Goal: Transaction & Acquisition: Obtain resource

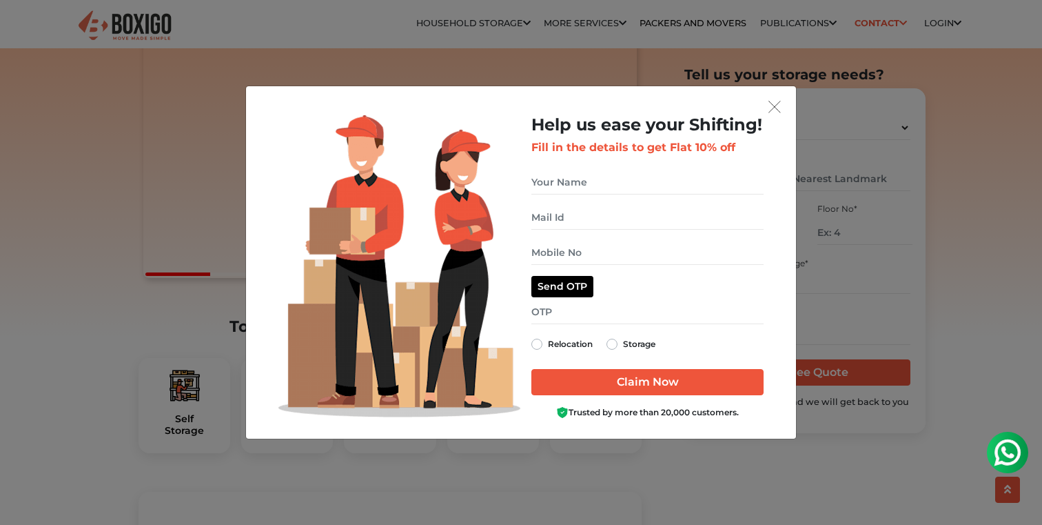
click at [775, 105] on img "get free quote dialog" at bounding box center [775, 107] width 12 height 12
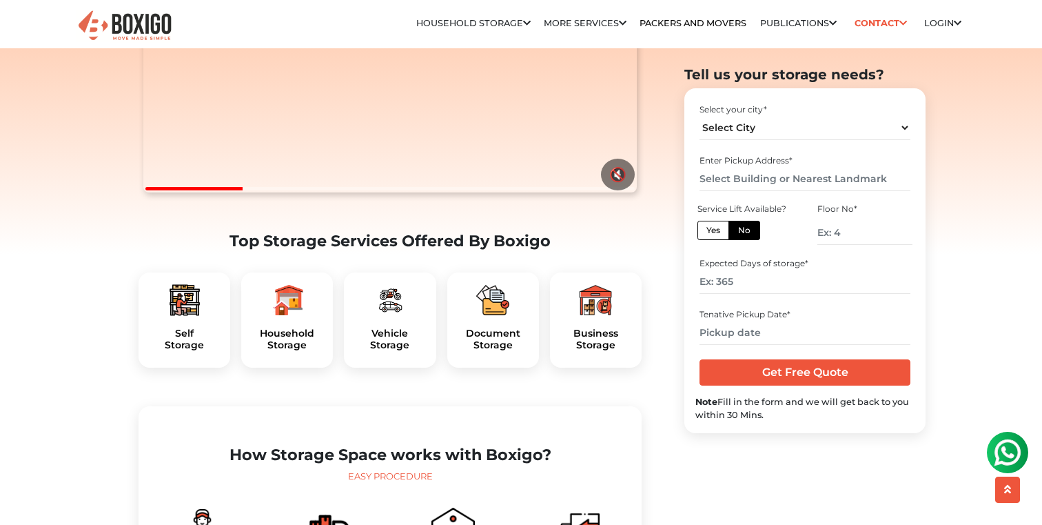
scroll to position [280, 0]
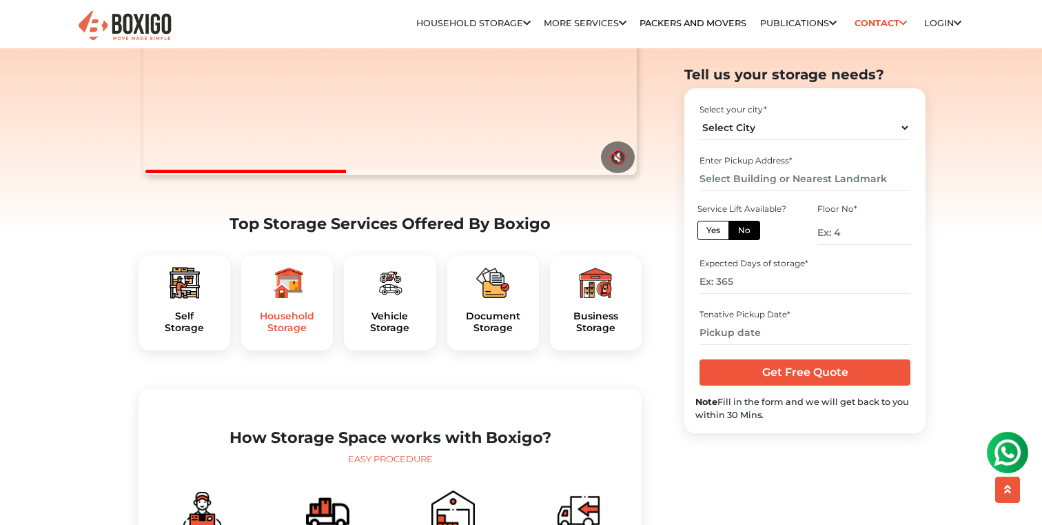
click at [289, 334] on h5 "Household Storage" at bounding box center [287, 321] width 70 height 23
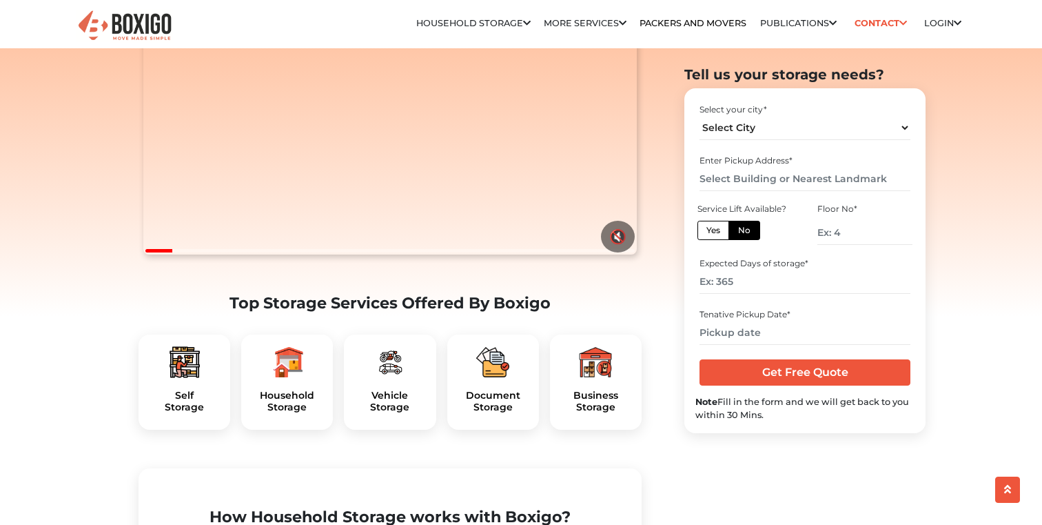
scroll to position [201, 0]
click at [906, 126] on select "Select City Bangalore Bengaluru Bhopal Bhubaneswar Chennai Coimbatore Cuttack D…" at bounding box center [805, 128] width 210 height 24
click at [700, 116] on select "Select City Bangalore Bengaluru Bhopal Bhubaneswar Chennai Coimbatore Cuttack D…" at bounding box center [805, 128] width 210 height 24
click at [900, 126] on select "Select City Bangalore Bengaluru Bhopal Bhubaneswar Chennai Coimbatore Cuttack D…" at bounding box center [805, 128] width 210 height 24
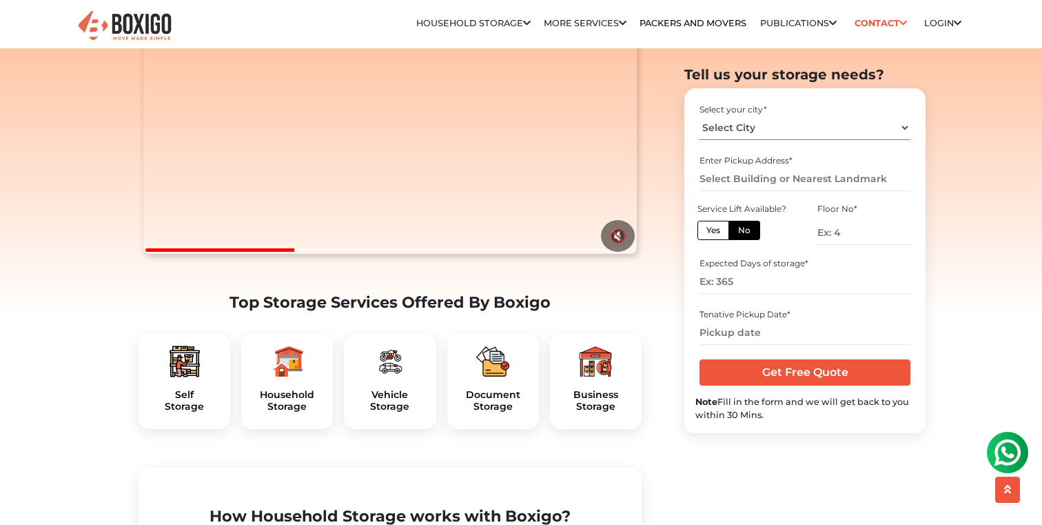
select select "[GEOGRAPHIC_DATA]"
click at [700, 116] on select "Select City Bangalore Bengaluru Bhopal Bhubaneswar Chennai Coimbatore Cuttack D…" at bounding box center [805, 128] width 210 height 24
click at [704, 229] on label "Yes" at bounding box center [714, 230] width 32 height 19
click at [707, 229] on input "Yes" at bounding box center [711, 228] width 9 height 9
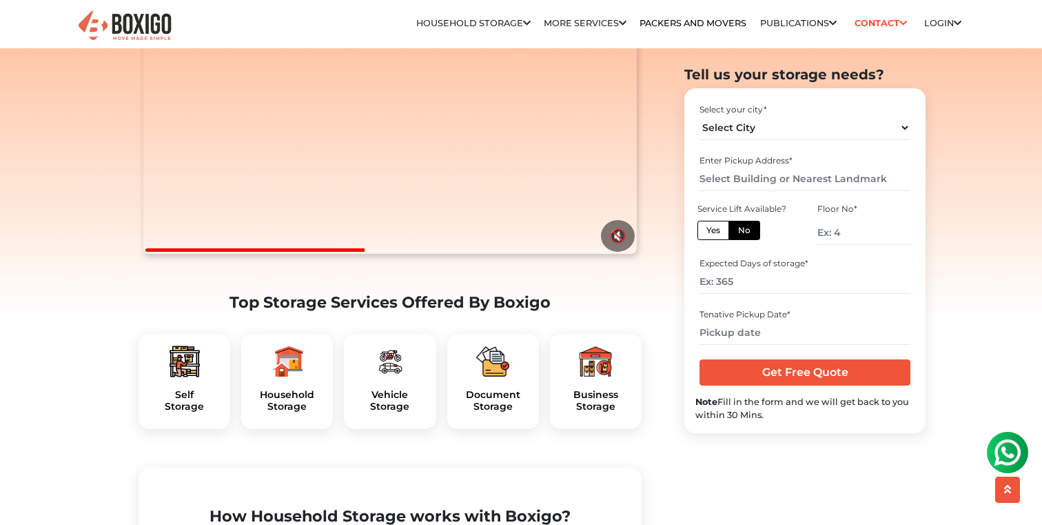
radio input "true"
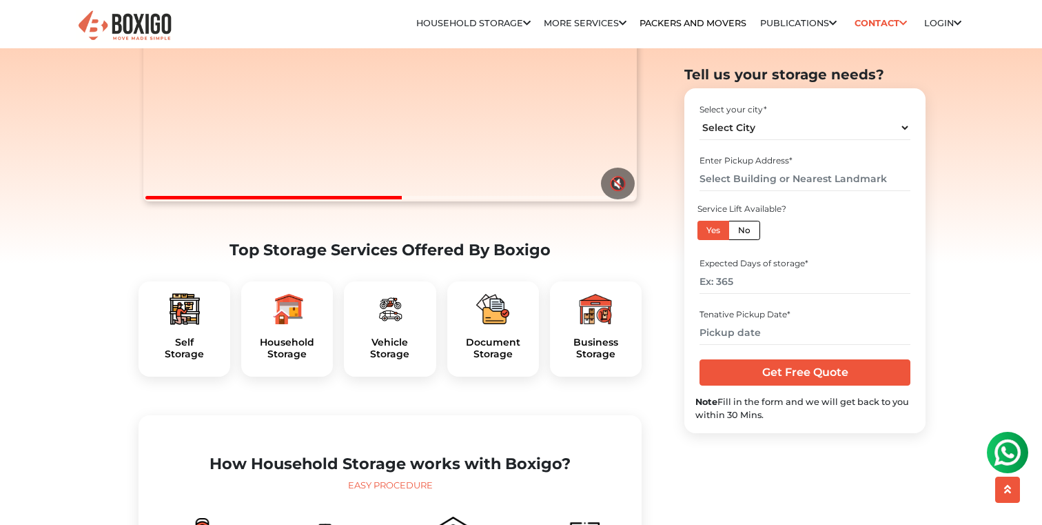
scroll to position [254, 0]
click at [747, 285] on input "number" at bounding box center [805, 282] width 210 height 24
type input "30"
click at [755, 332] on input "text" at bounding box center [805, 333] width 210 height 24
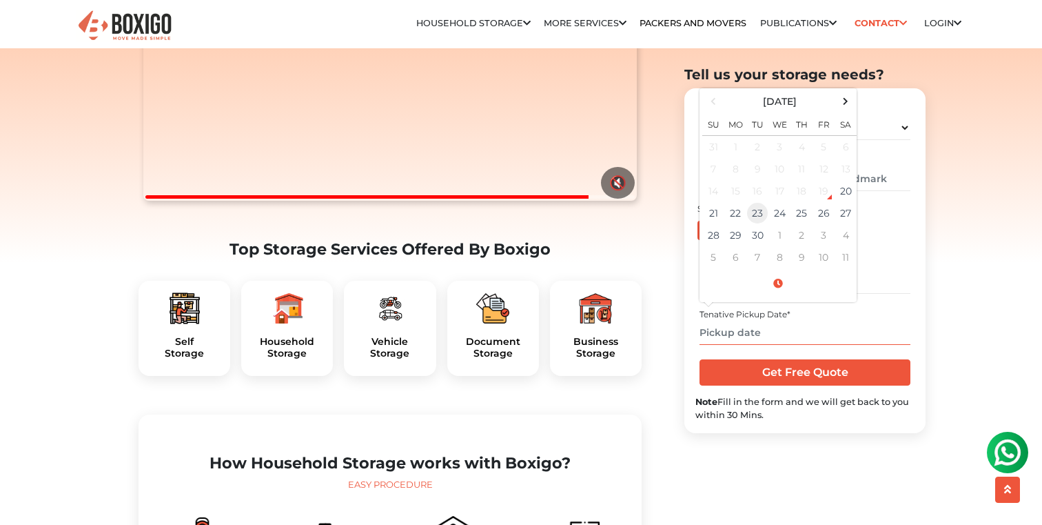
click at [762, 216] on td "23" at bounding box center [758, 213] width 22 height 22
type input "09/23/2025 12:00 AM"
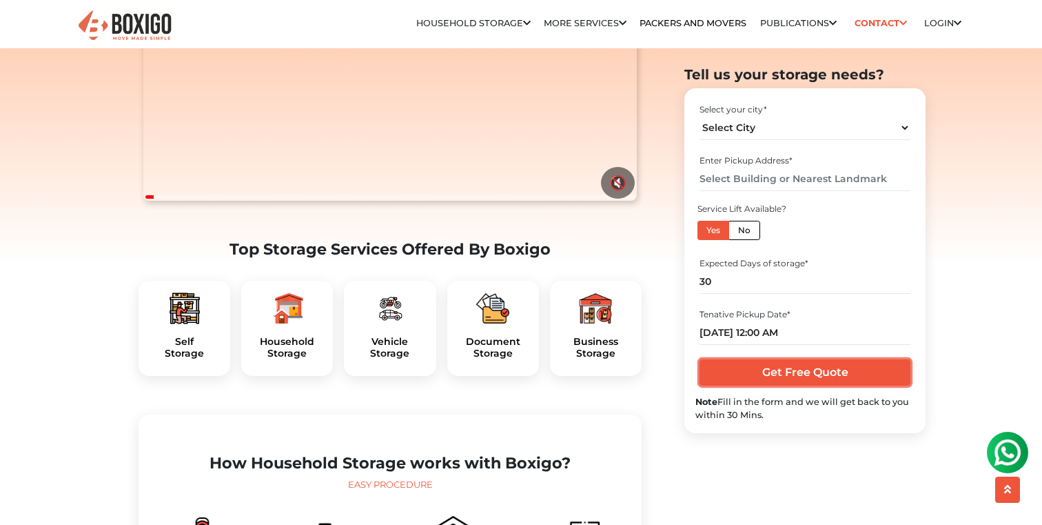
click at [855, 368] on input "Get Free Quote" at bounding box center [805, 372] width 210 height 26
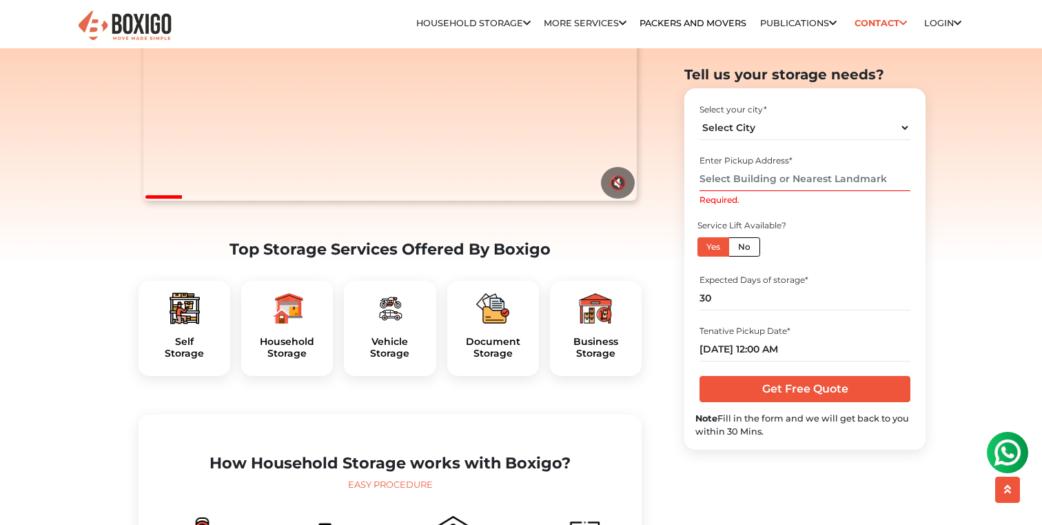
click at [768, 184] on input "Required." at bounding box center [805, 179] width 210 height 24
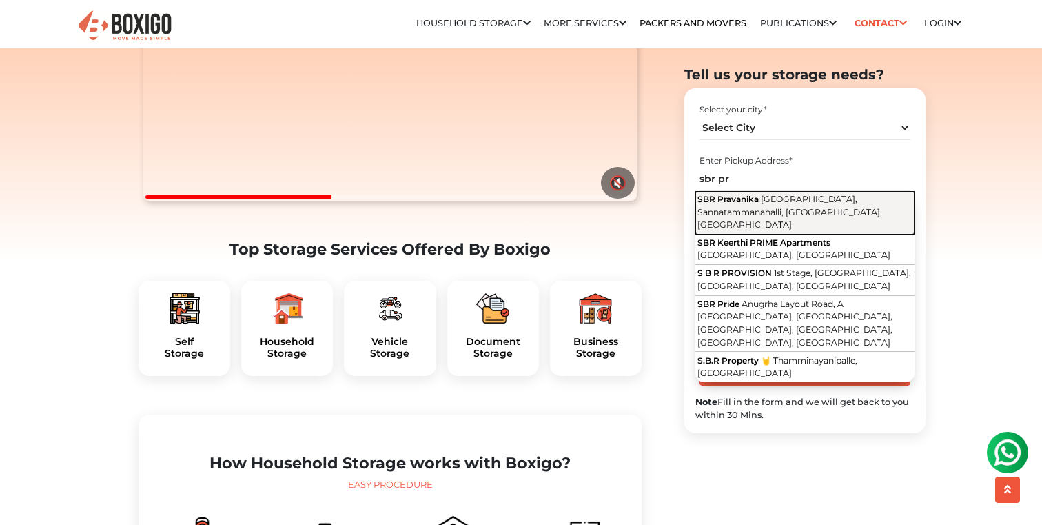
click at [773, 205] on button "SBR Pravanika Katamnallur Gate Flyover, Sannatammanahalli, Katamnallur, Karnata…" at bounding box center [805, 212] width 219 height 43
type input "SBR Pravanika, Katamnallur Gate Flyover, Sannatammanahalli, Katamnallur, Karnat…"
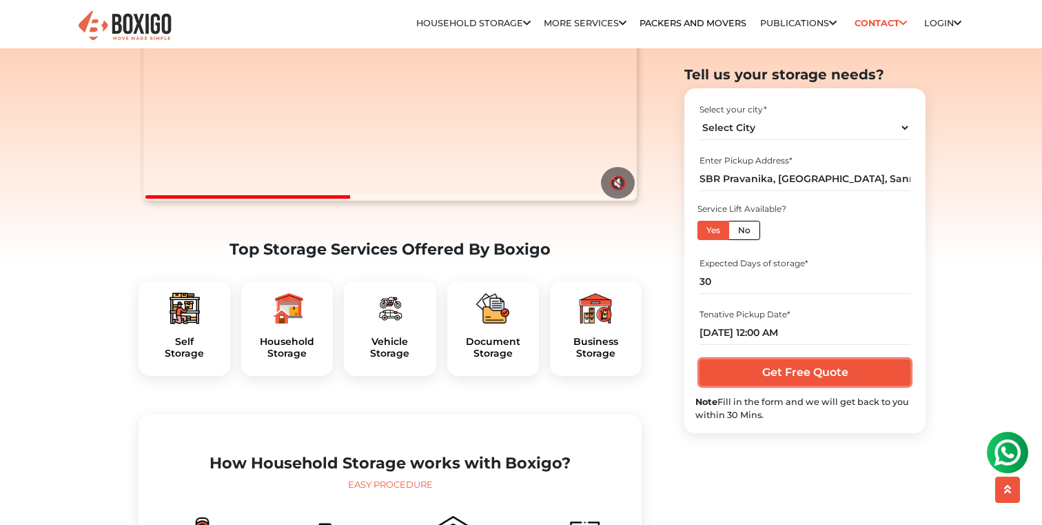
click at [816, 370] on input "Get Free Quote" at bounding box center [805, 372] width 210 height 26
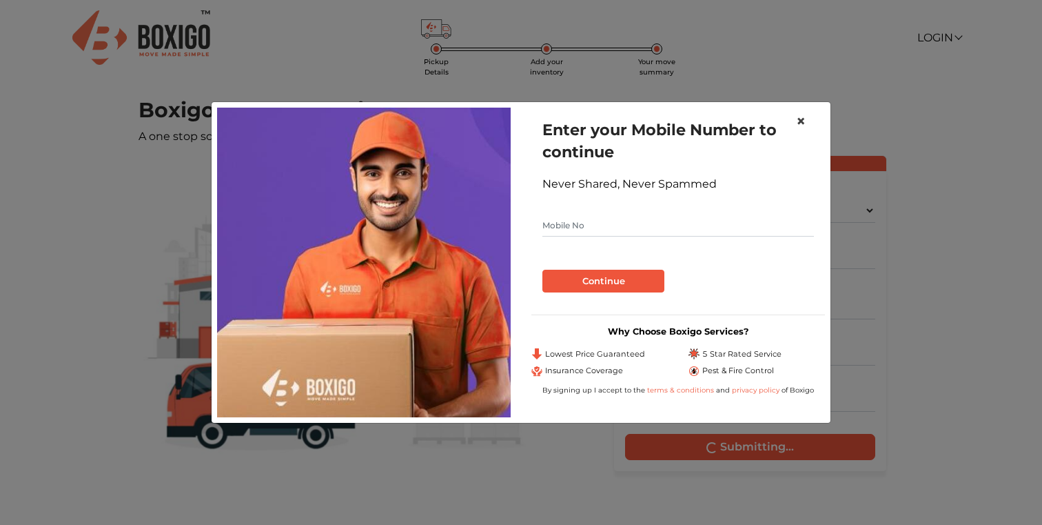
click at [800, 120] on span "×" at bounding box center [801, 121] width 10 height 20
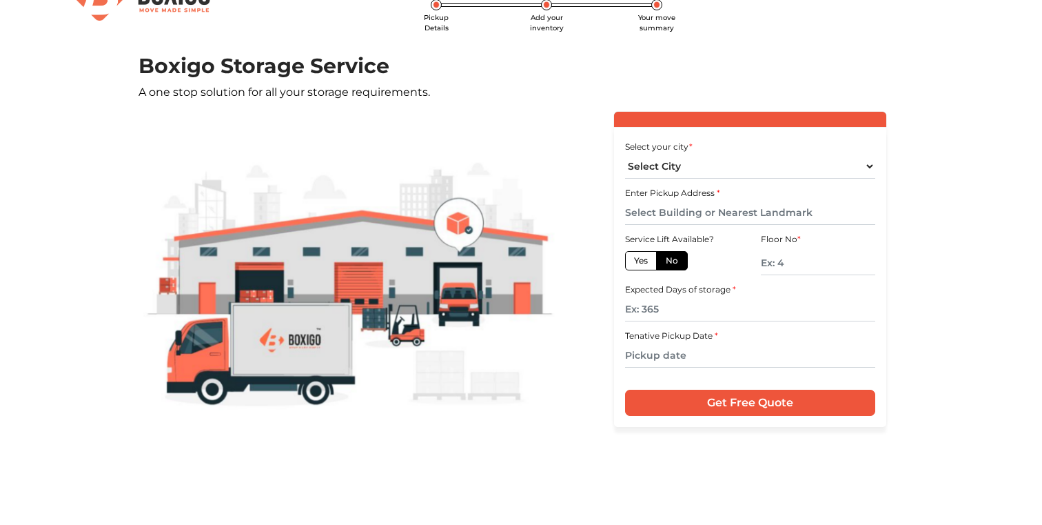
scroll to position [55, 0]
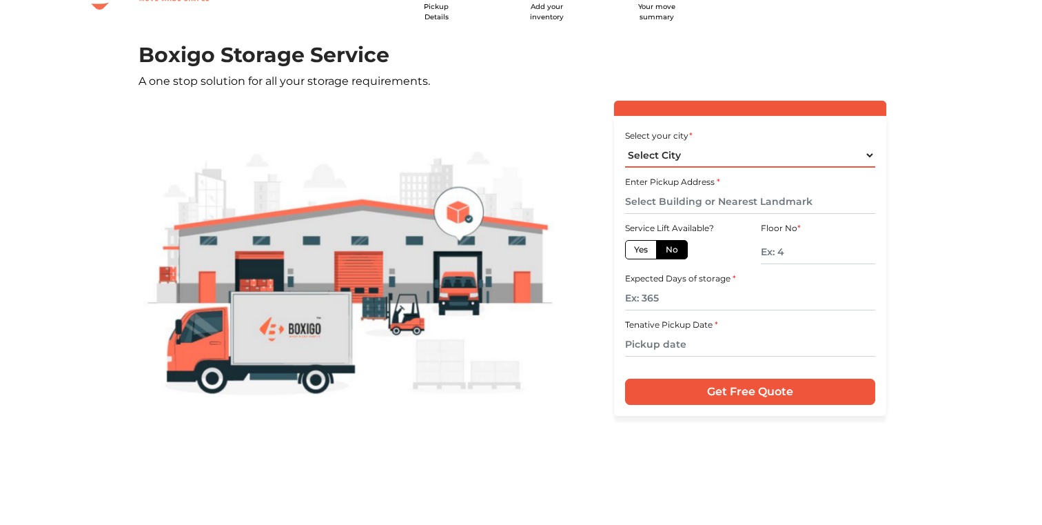
click at [865, 153] on select "Select City [GEOGRAPHIC_DATA] [GEOGRAPHIC_DATA] [GEOGRAPHIC_DATA] [GEOGRAPHIC_D…" at bounding box center [750, 155] width 250 height 24
select select "[GEOGRAPHIC_DATA]"
click at [625, 143] on select "Select City [GEOGRAPHIC_DATA] [GEOGRAPHIC_DATA] [GEOGRAPHIC_DATA] [GEOGRAPHIC_D…" at bounding box center [750, 155] width 250 height 24
